Goal: Task Accomplishment & Management: Manage account settings

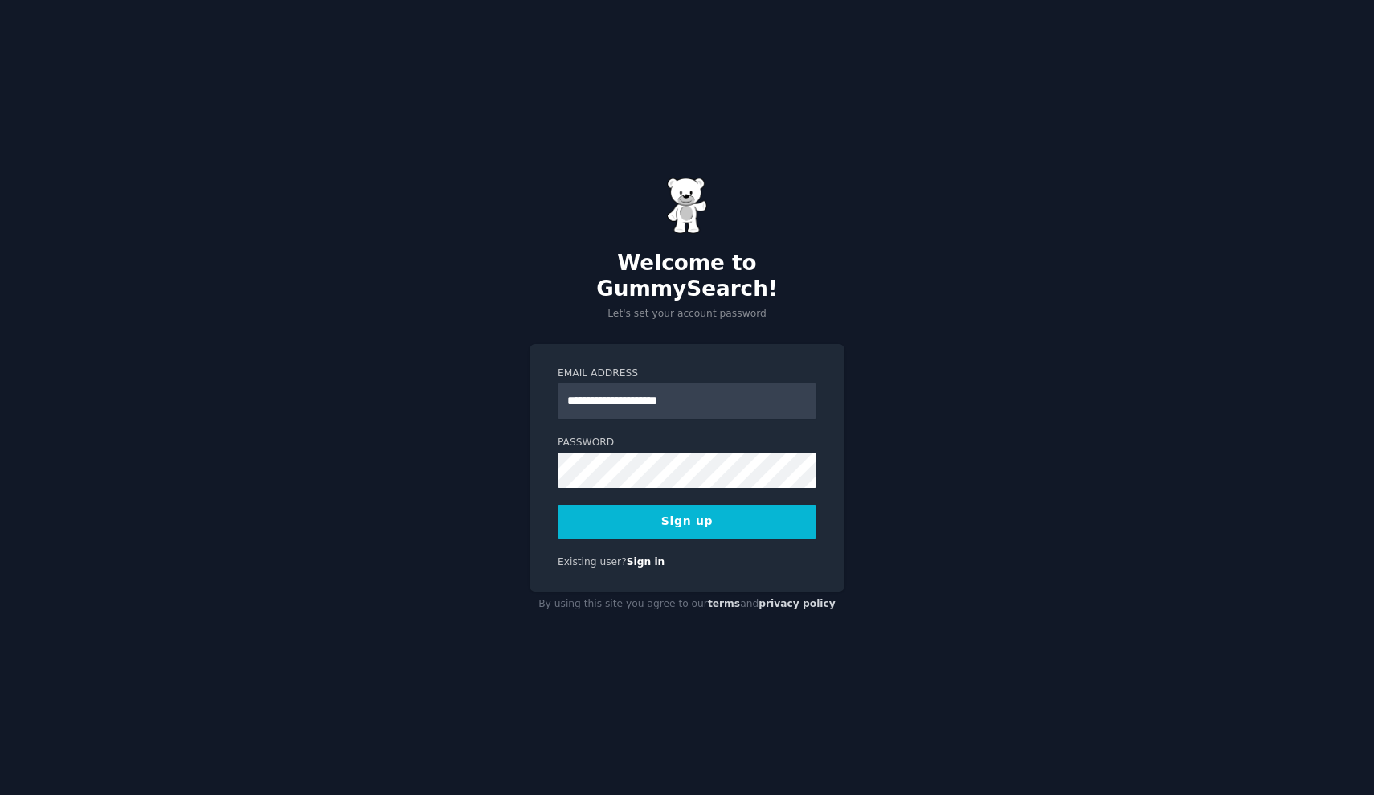
click at [685, 512] on button "Sign up" at bounding box center [687, 522] width 259 height 34
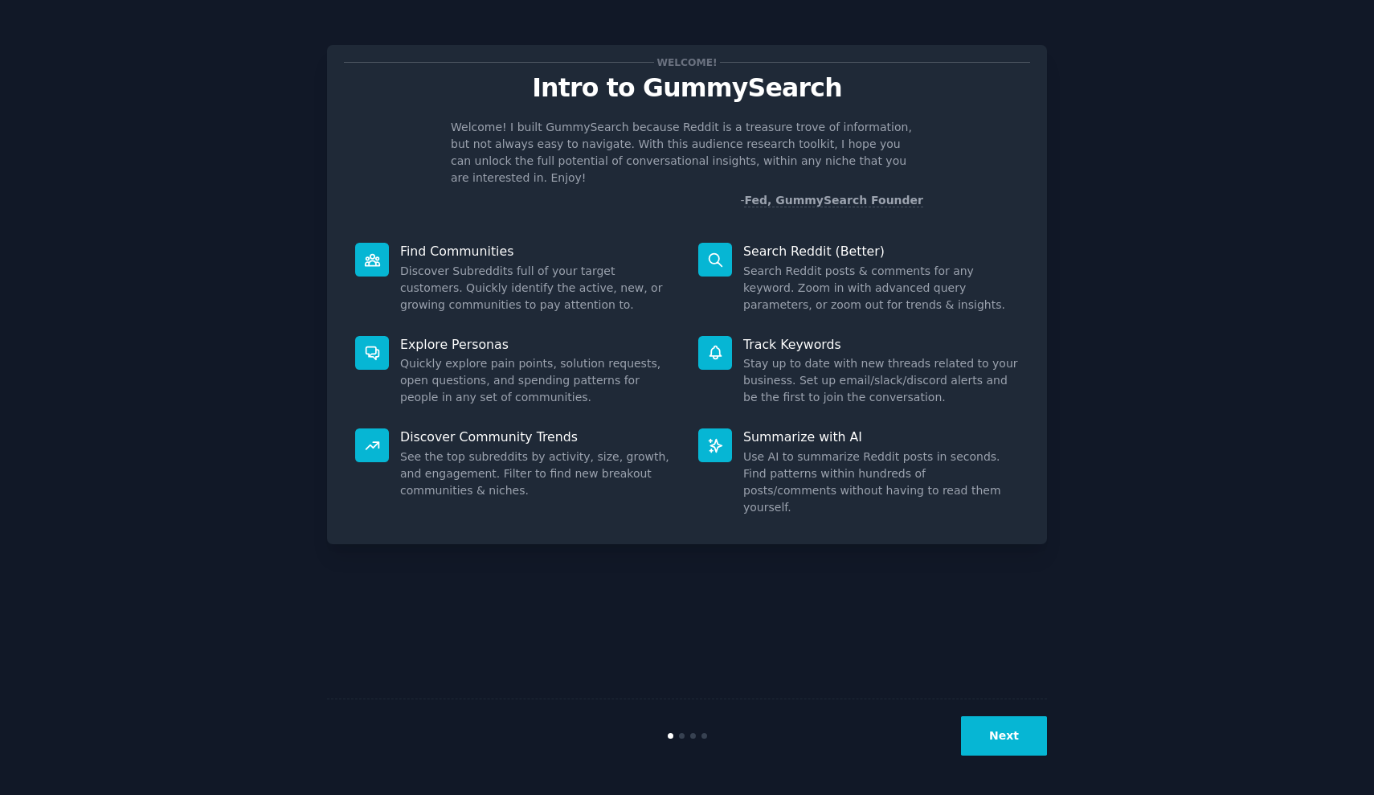
click at [988, 754] on button "Next" at bounding box center [1004, 735] width 86 height 39
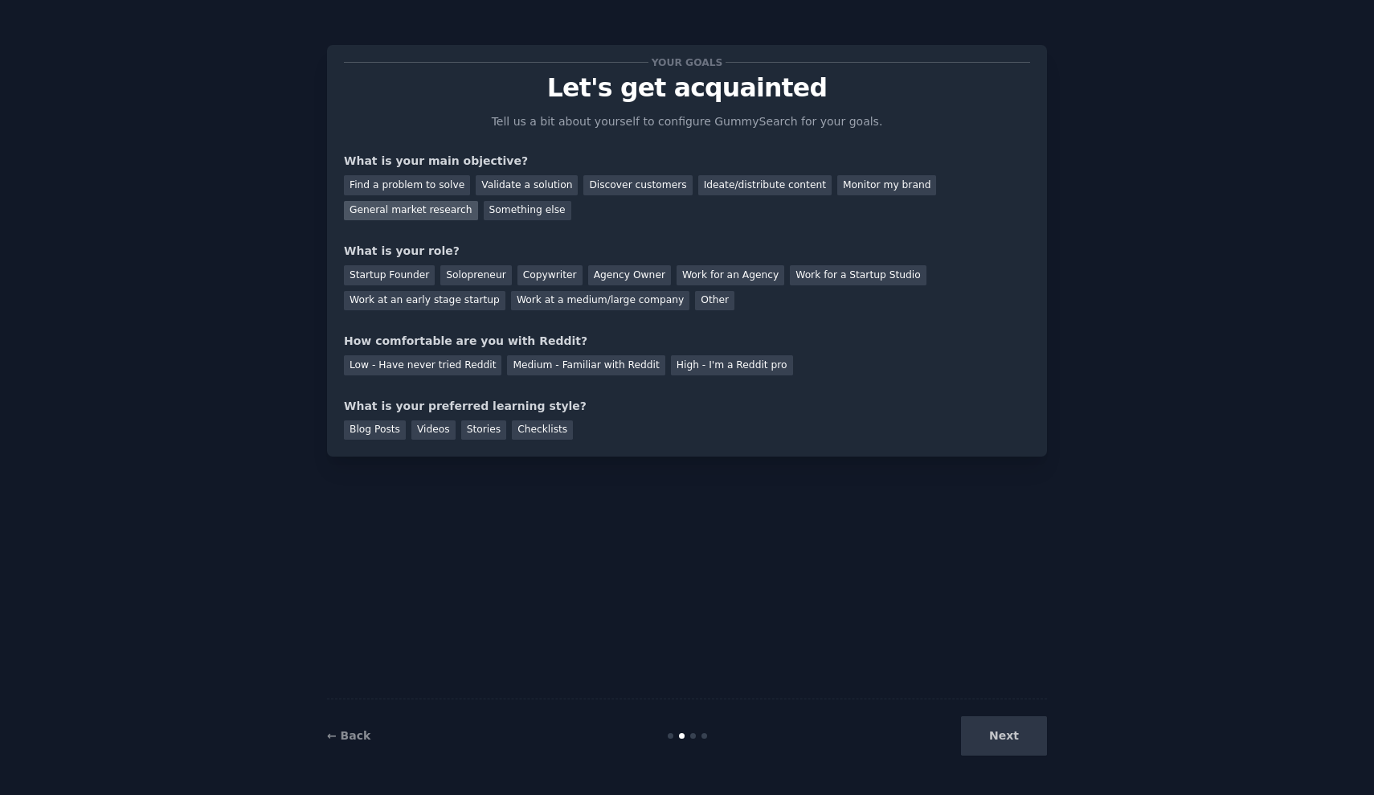
click at [449, 217] on div "General market research" at bounding box center [411, 211] width 134 height 20
click at [695, 292] on div "Other" at bounding box center [714, 301] width 39 height 20
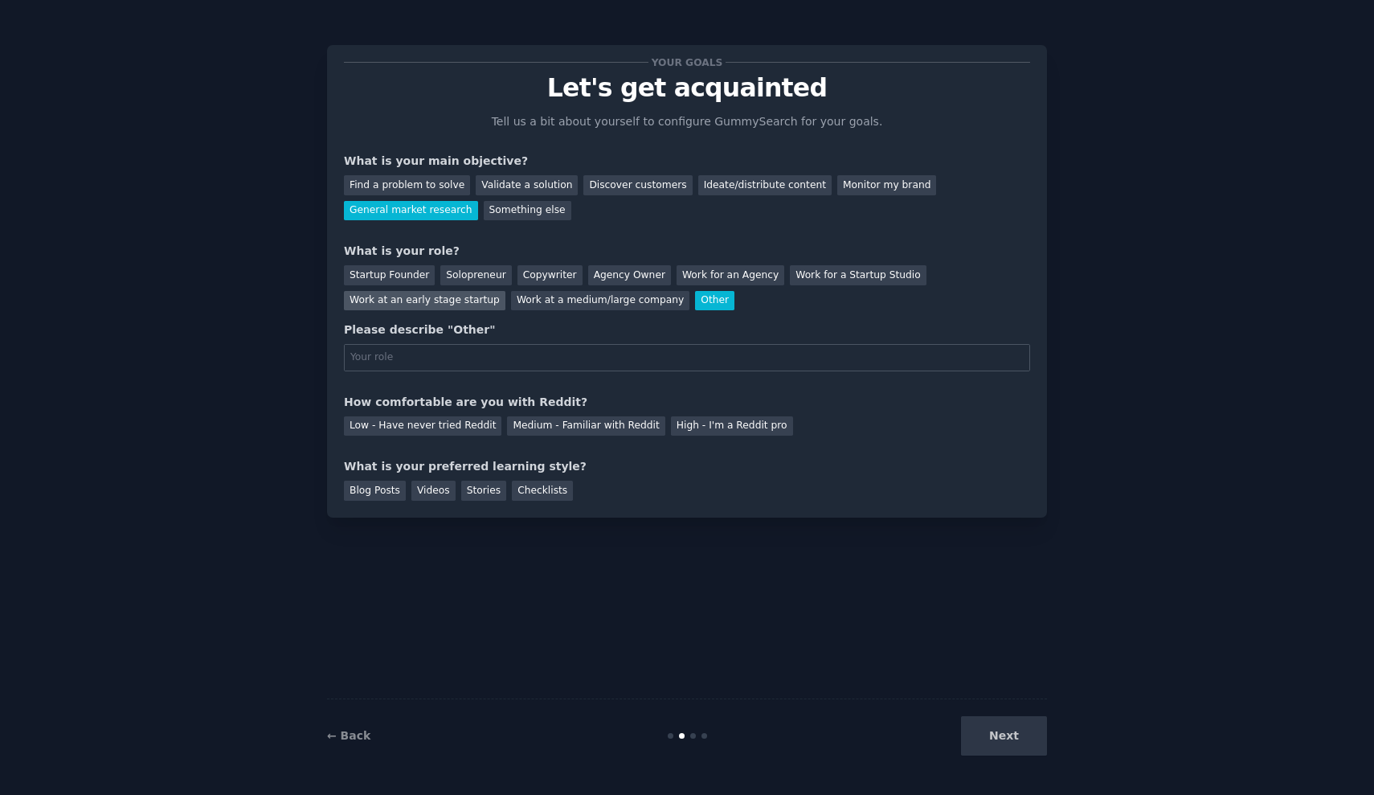
click at [494, 305] on div "Work at an early stage startup" at bounding box center [425, 301] width 162 height 20
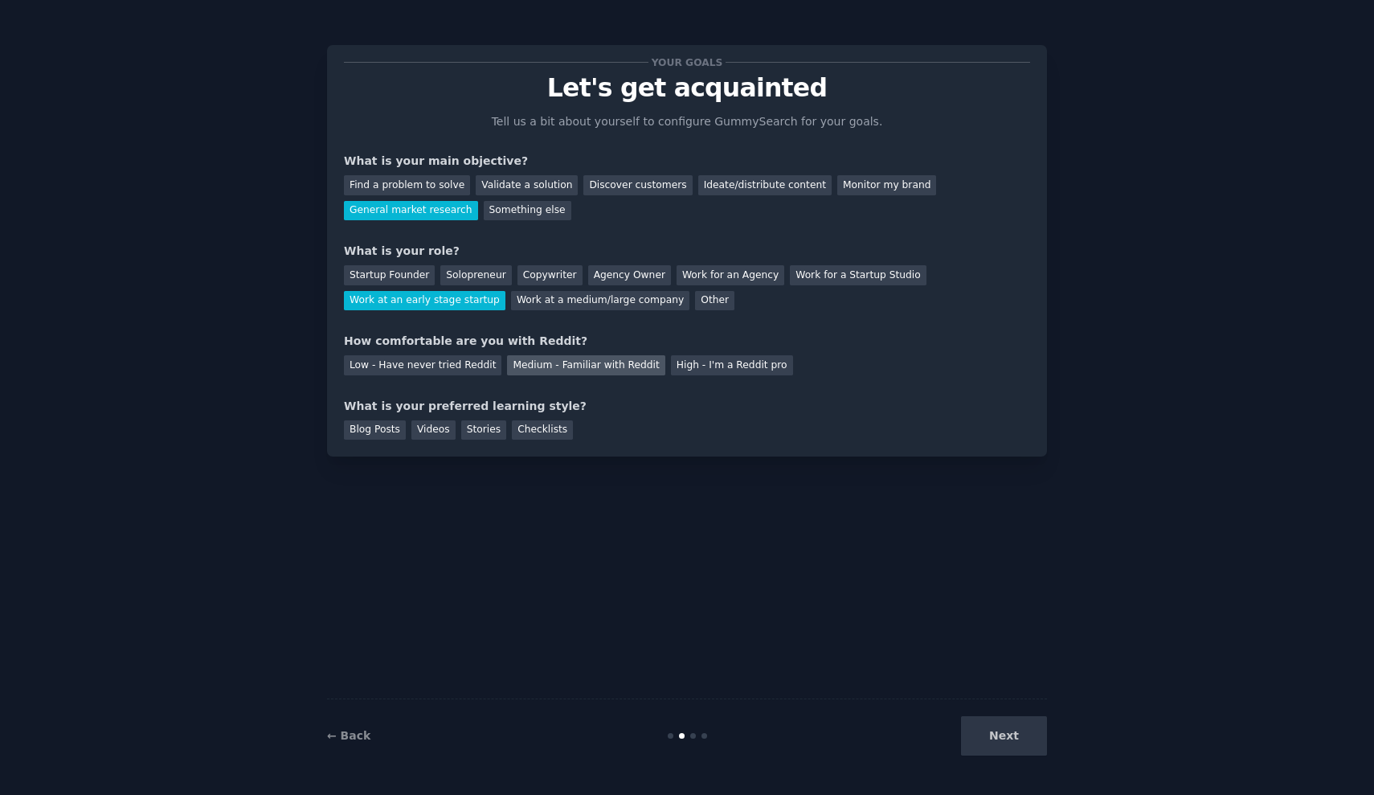
click at [511, 360] on div "Medium - Familiar with Reddit" at bounding box center [585, 365] width 157 height 20
click at [491, 430] on div "Stories" at bounding box center [483, 430] width 45 height 20
click at [380, 431] on div "Blog Posts" at bounding box center [375, 430] width 62 height 20
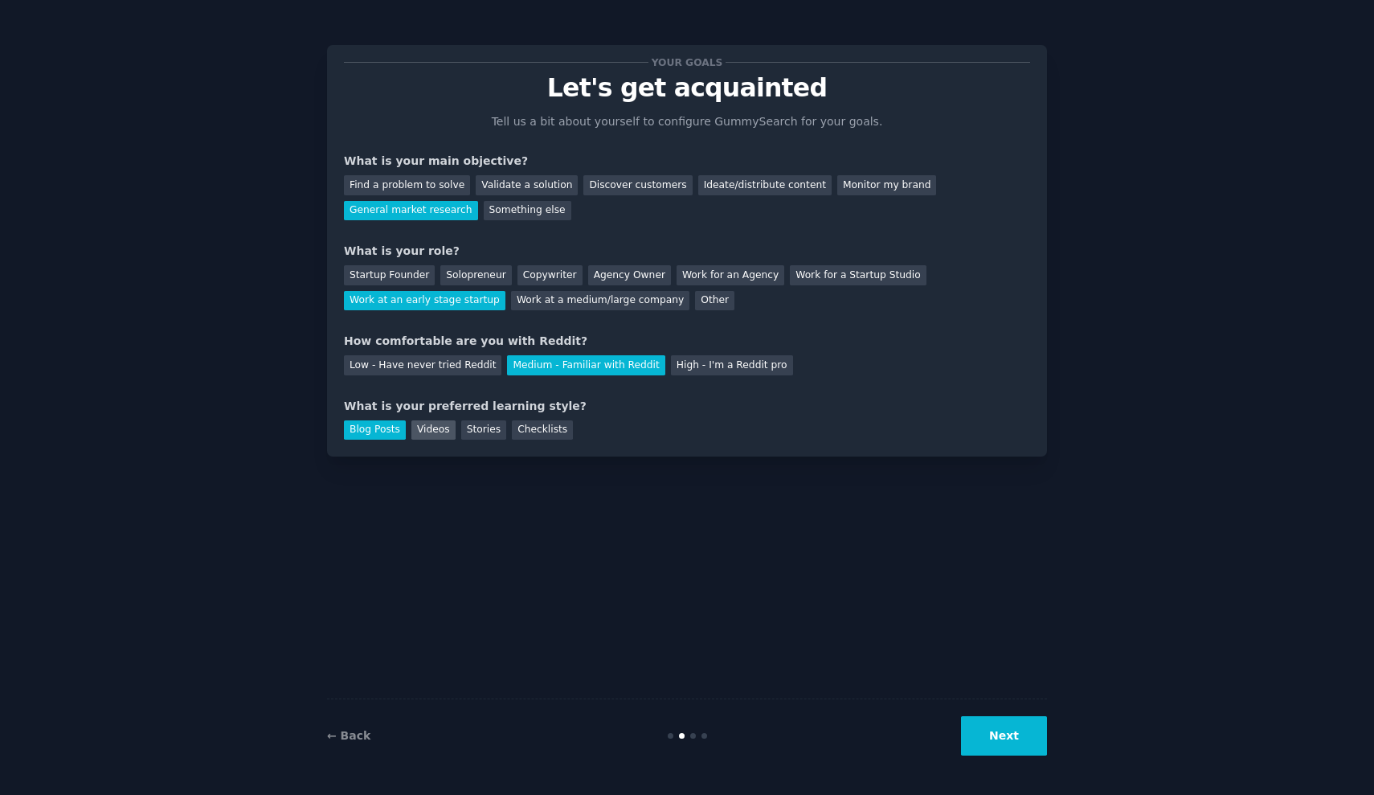
click at [432, 430] on div "Videos" at bounding box center [433, 430] width 44 height 20
click at [1037, 739] on button "Next" at bounding box center [1004, 735] width 86 height 39
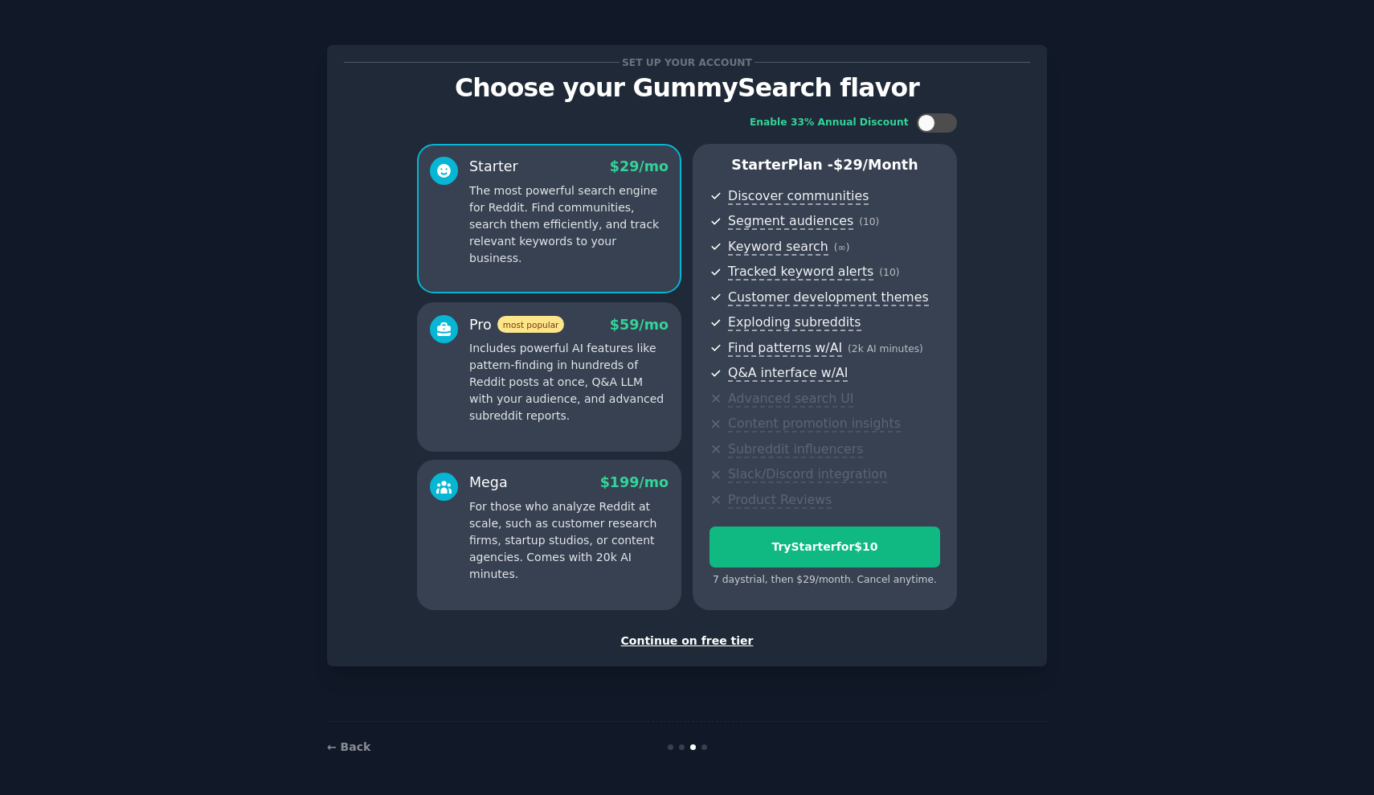
click at [733, 632] on div "Continue on free tier" at bounding box center [687, 640] width 686 height 17
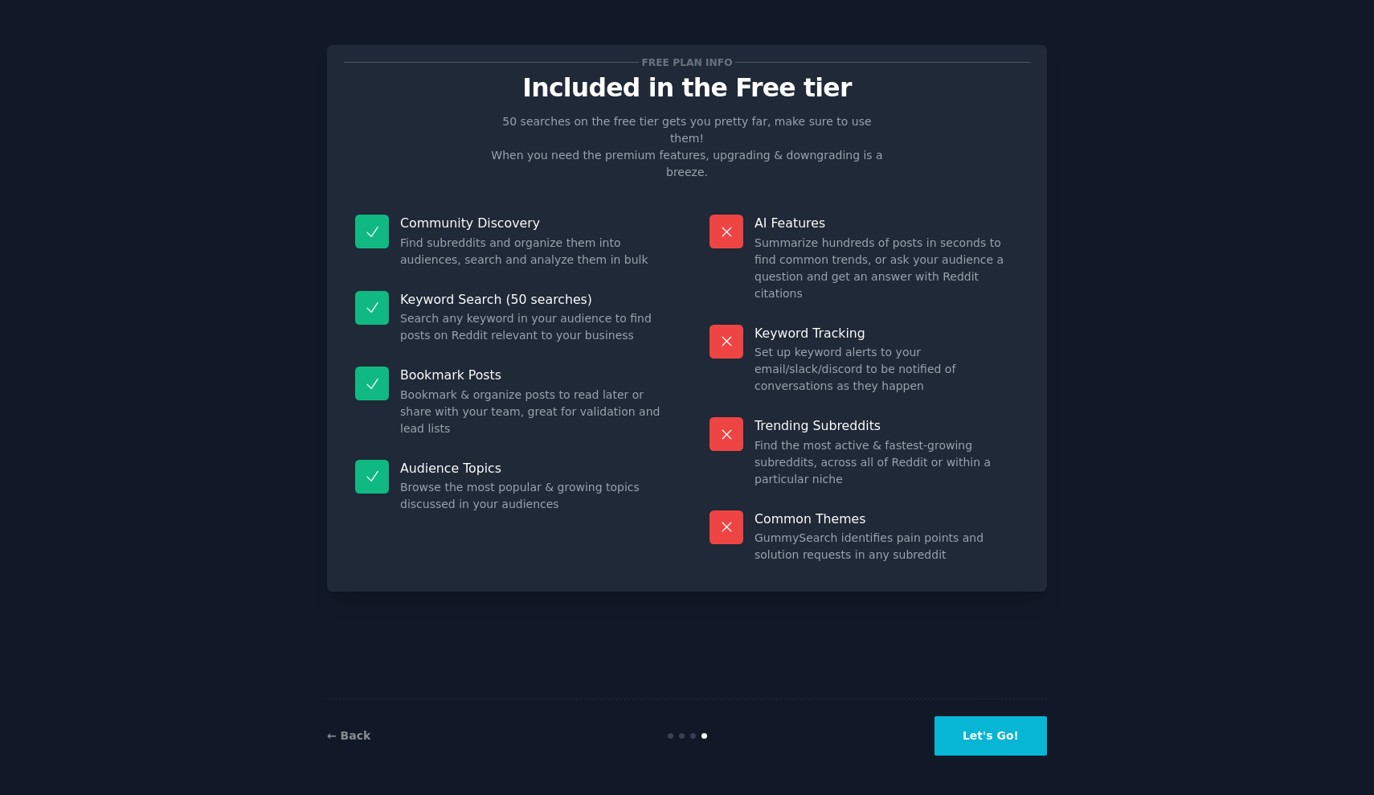
click at [1000, 746] on button "Let's Go!" at bounding box center [991, 735] width 112 height 39
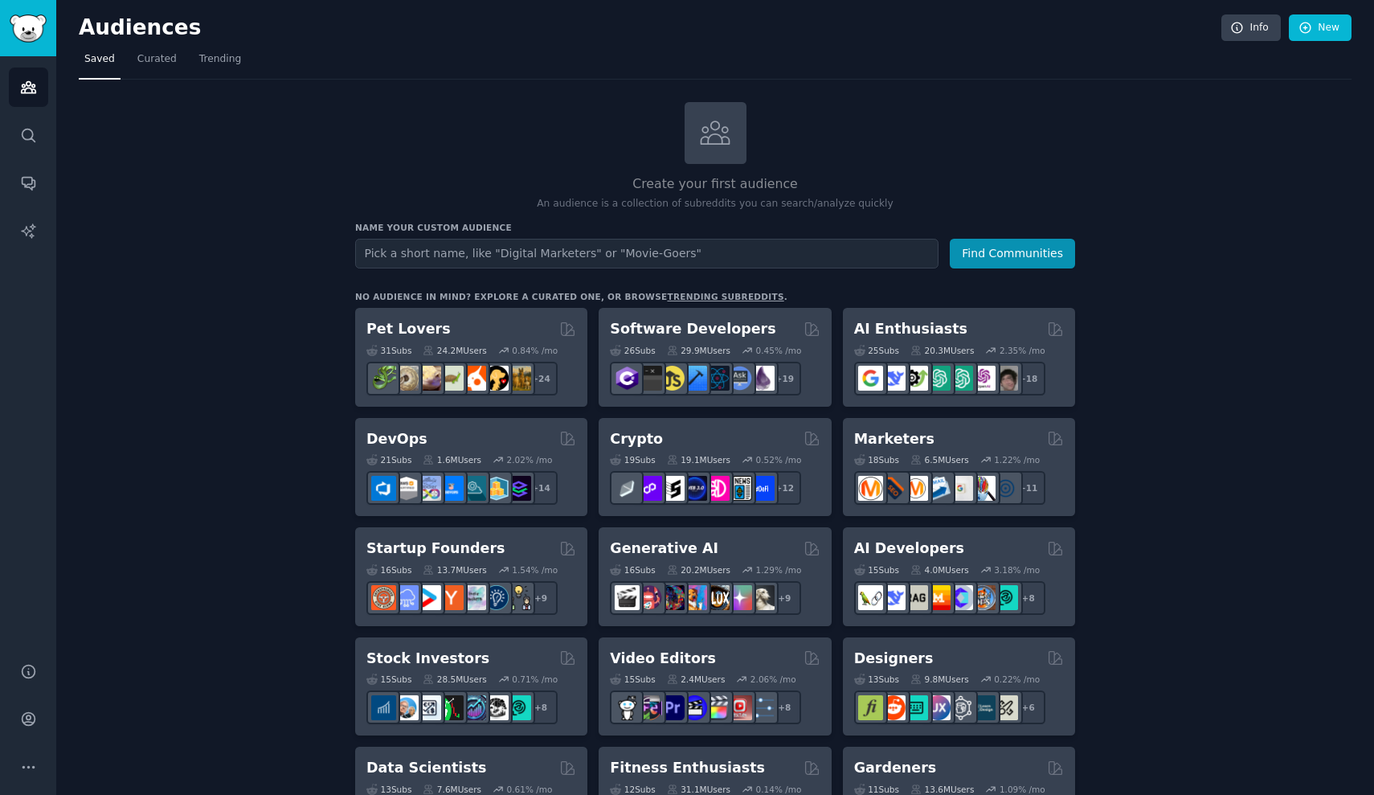
click at [494, 247] on input "text" at bounding box center [646, 254] width 583 height 30
type input "gonewildaudio"
click at [27, 732] on link "Account" at bounding box center [28, 718] width 39 height 39
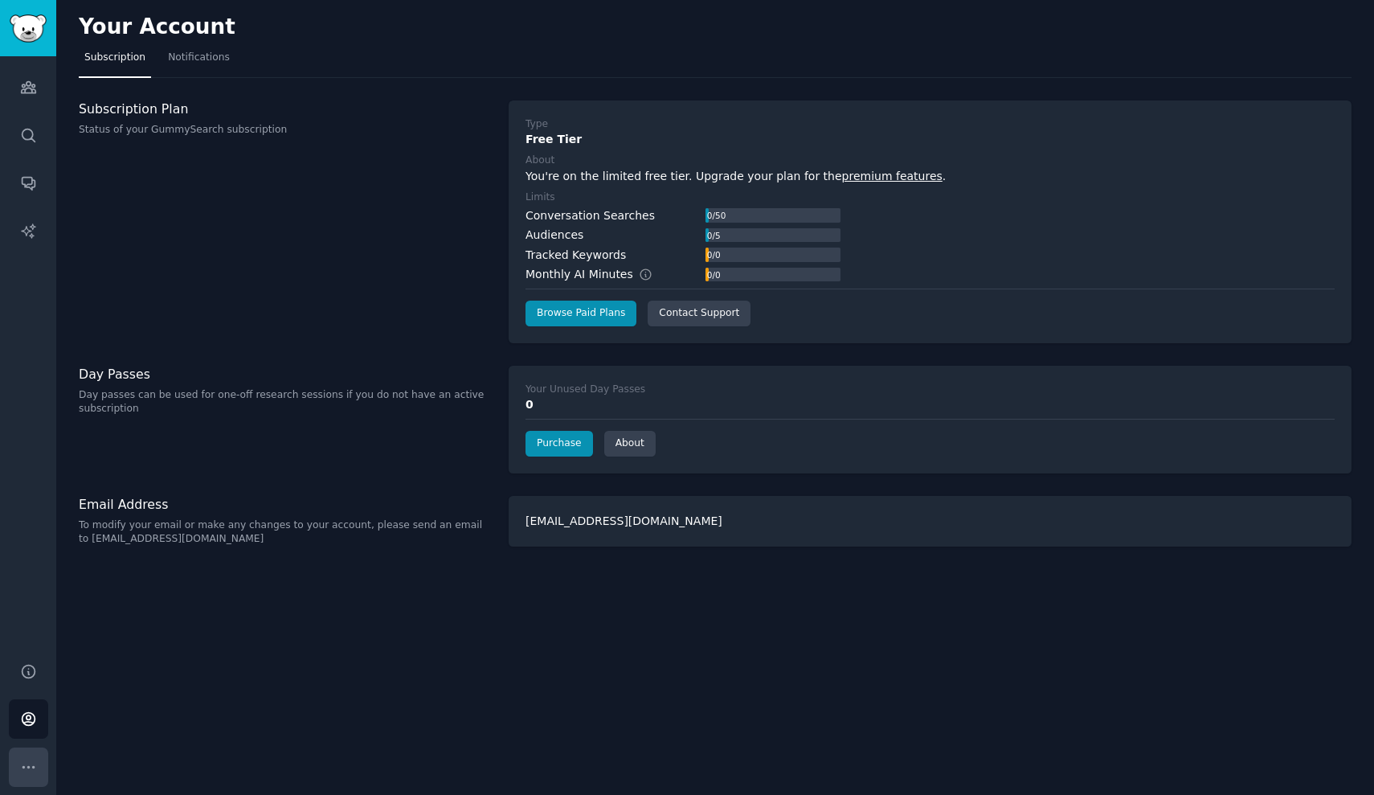
click at [27, 772] on icon "Sidebar" at bounding box center [28, 767] width 17 height 17
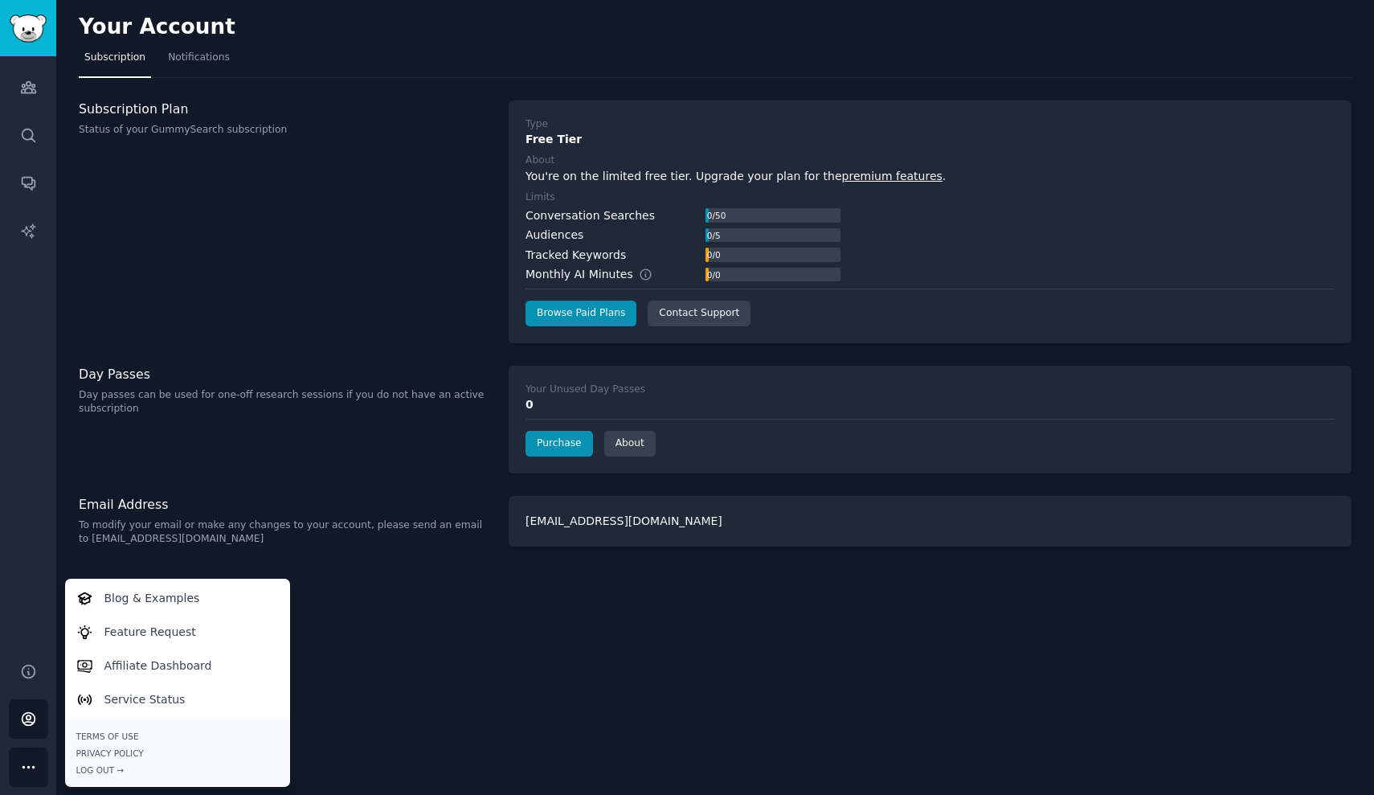
click at [363, 713] on div "Your Account Subscription Notifications Subscription Plan Status of your GummyS…" at bounding box center [715, 397] width 1318 height 795
